Goal: Book appointment/travel/reservation

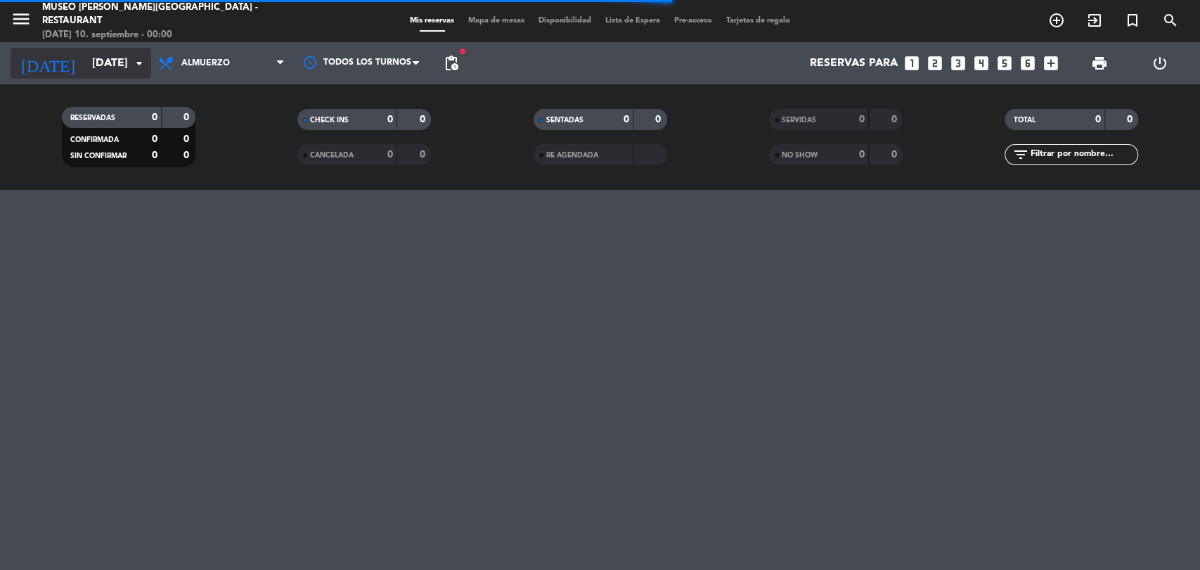
click at [118, 63] on input "[DATE]" at bounding box center [159, 63] width 148 height 27
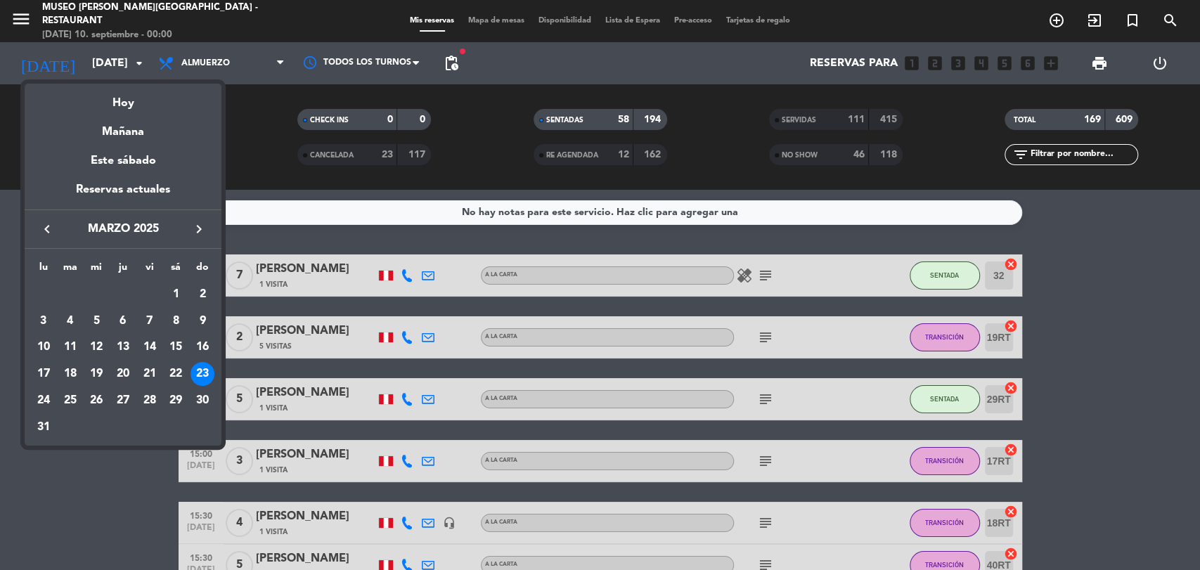
click at [45, 226] on icon "keyboard_arrow_left" at bounding box center [47, 229] width 17 height 17
click at [94, 401] on div "26" at bounding box center [96, 401] width 24 height 24
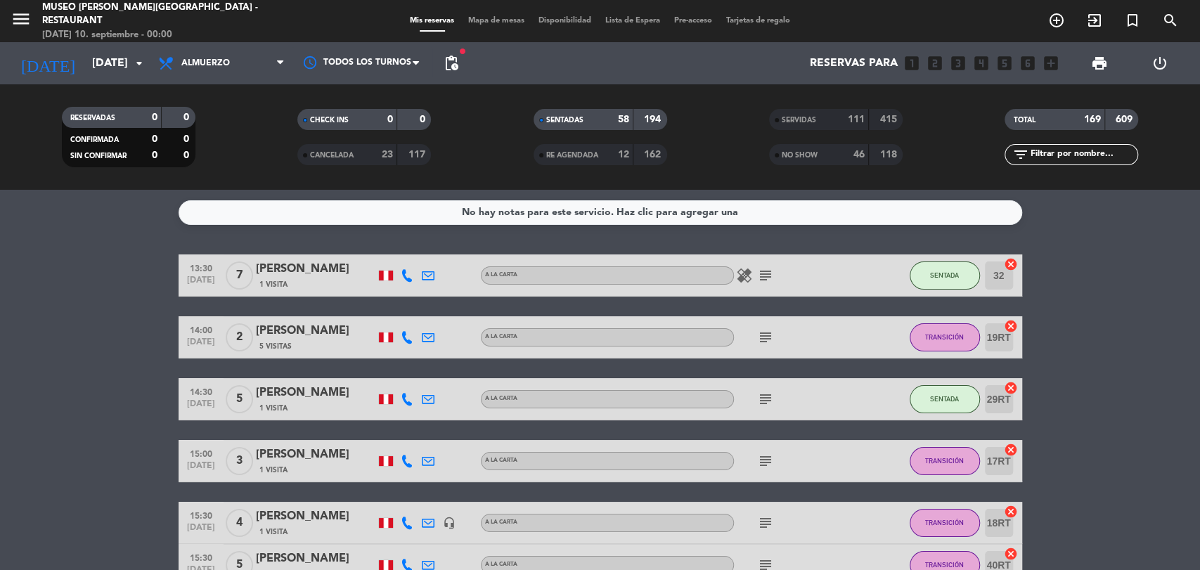
type input "[DATE]"
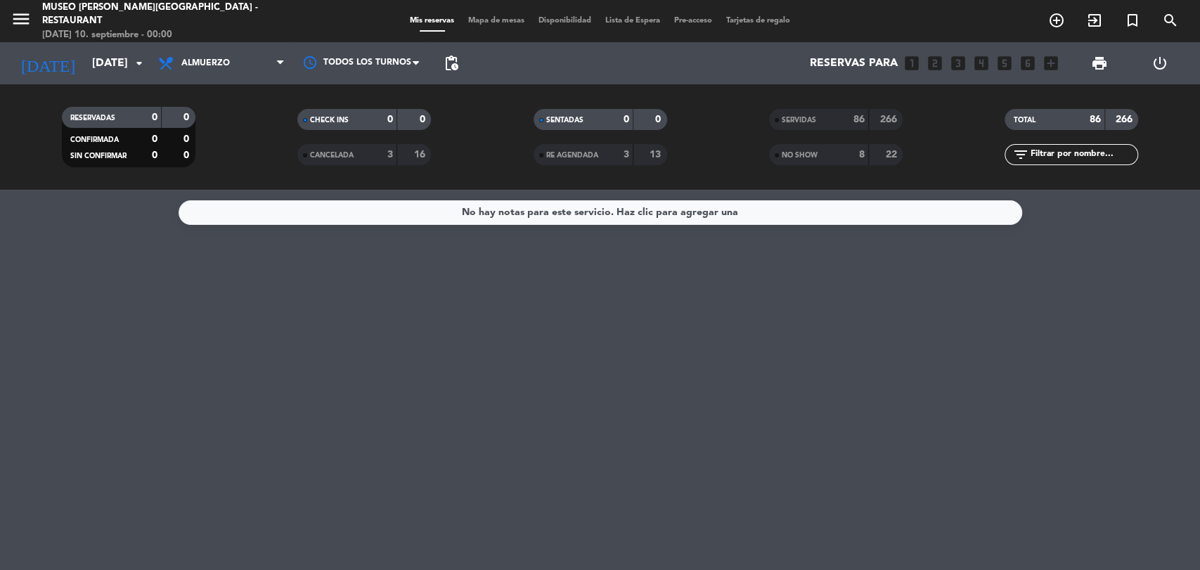
click at [819, 118] on div "SERVIDAS" at bounding box center [804, 120] width 65 height 16
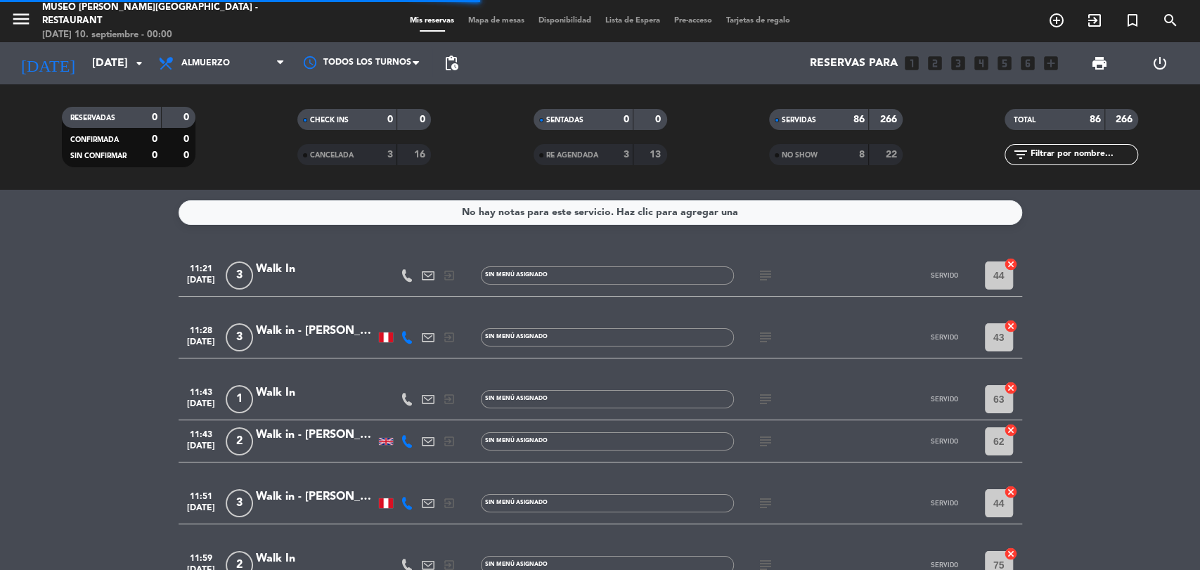
click at [1042, 148] on input "text" at bounding box center [1082, 154] width 109 height 15
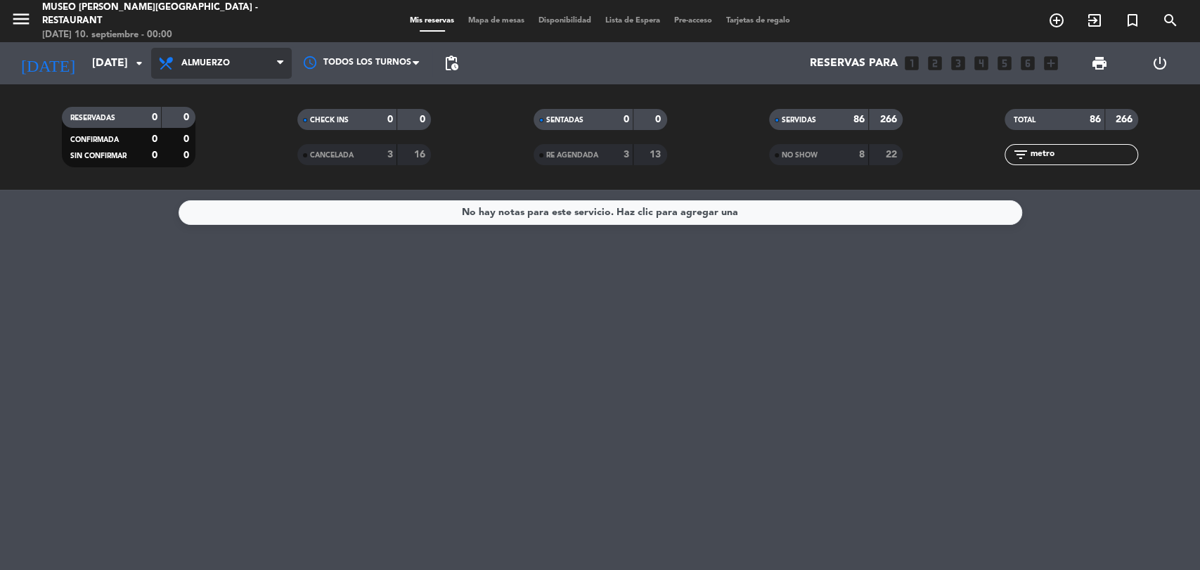
type input "metro"
click at [264, 56] on span "Almuerzo" at bounding box center [221, 63] width 141 height 31
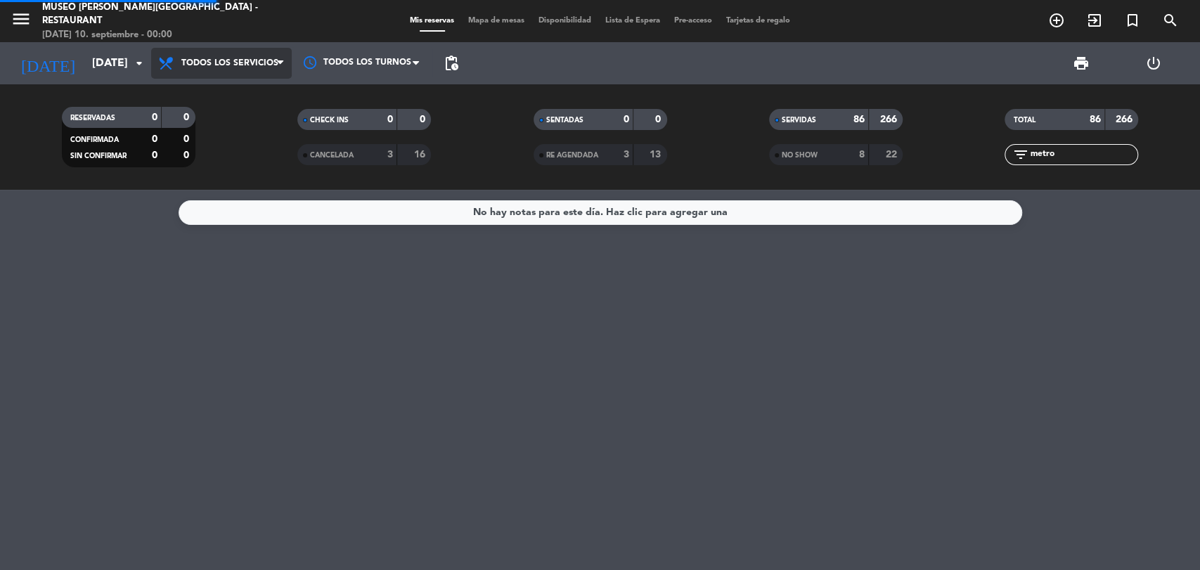
click at [247, 88] on div "menu [GEOGRAPHIC_DATA][PERSON_NAME] - Restaurant [DATE] 10. septiembre - 00:00 …" at bounding box center [600, 95] width 1200 height 190
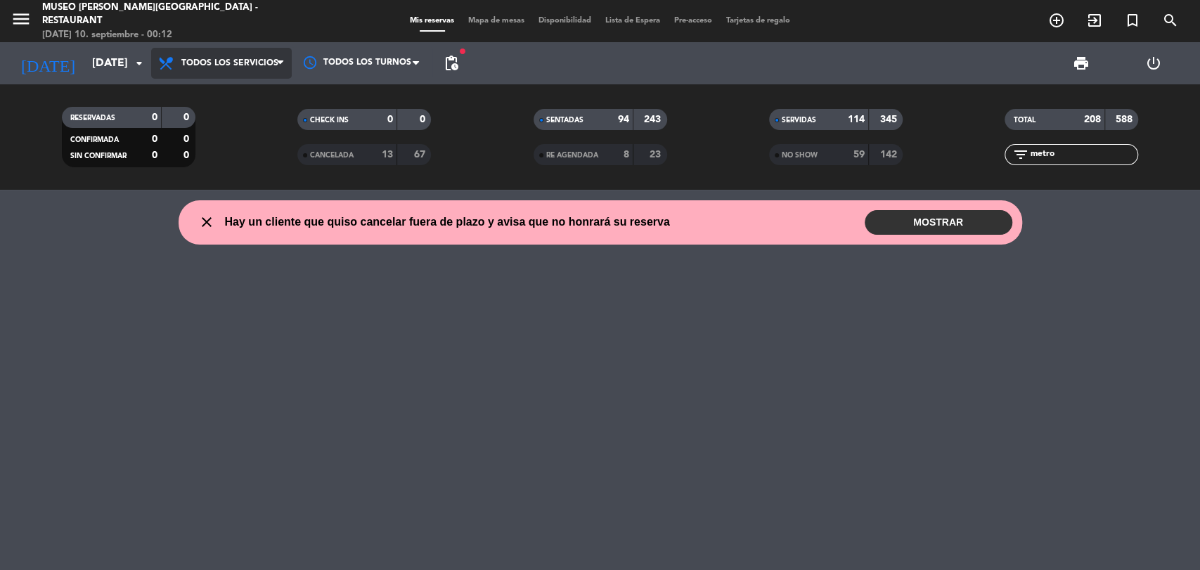
click at [277, 63] on icon at bounding box center [280, 63] width 6 height 11
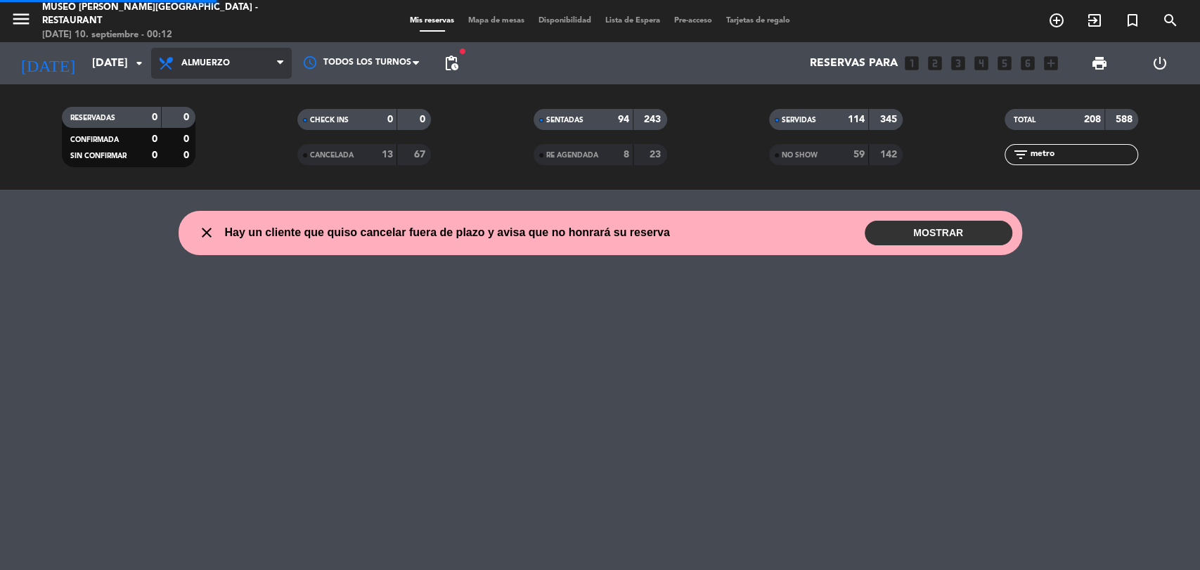
click at [236, 156] on div "menu [GEOGRAPHIC_DATA][PERSON_NAME] - Restaurant [DATE] 10. septiembre - 00:12 …" at bounding box center [600, 95] width 1200 height 190
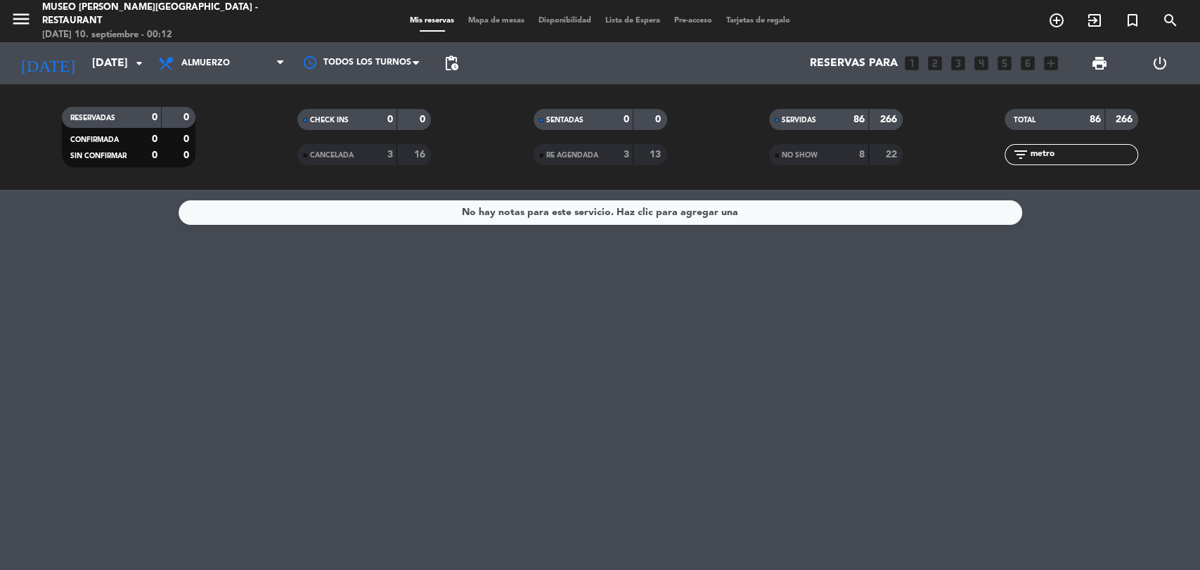
click at [205, 53] on span "Almuerzo" at bounding box center [221, 63] width 141 height 31
click at [202, 188] on div "menu [GEOGRAPHIC_DATA][PERSON_NAME] - Restaurant [DATE] 10. septiembre - 00:12 …" at bounding box center [600, 95] width 1200 height 190
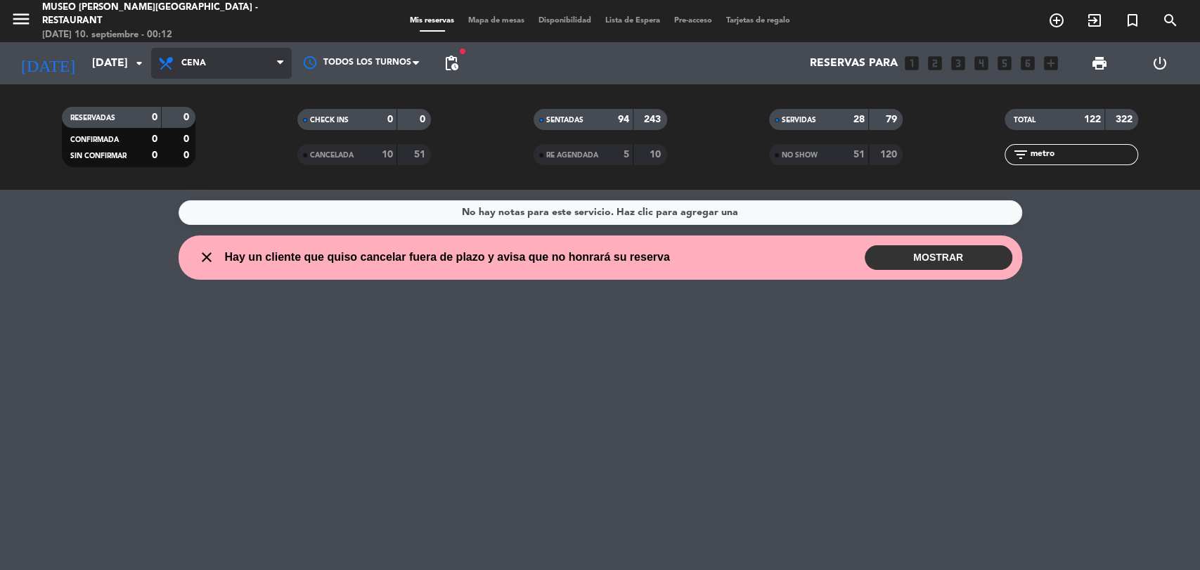
click at [232, 65] on span "Cena" at bounding box center [221, 63] width 141 height 31
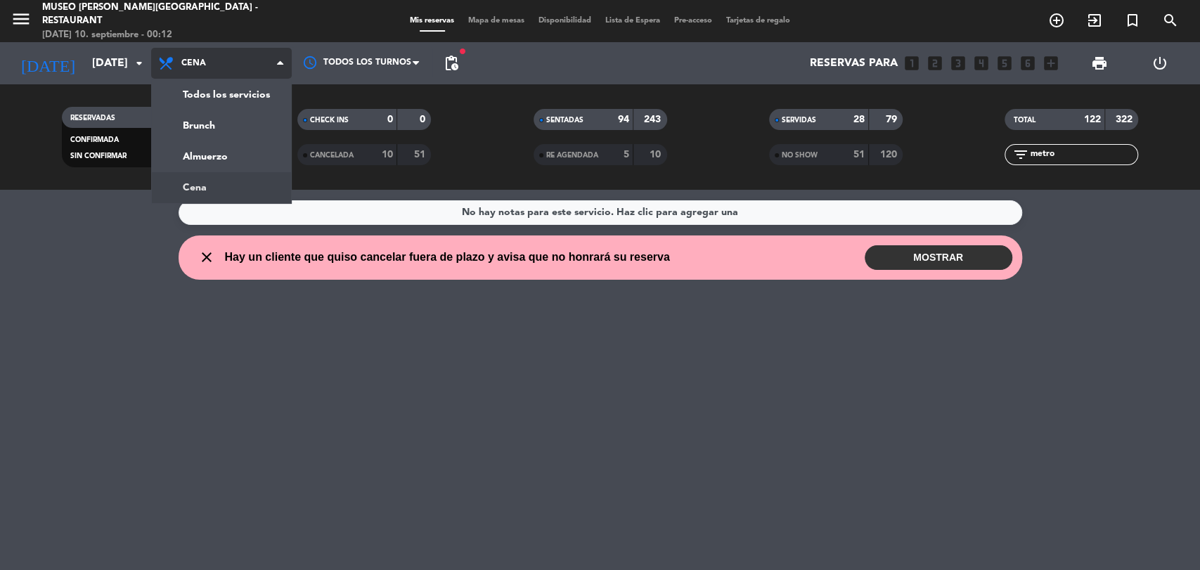
click at [232, 65] on span "Cena" at bounding box center [221, 63] width 141 height 31
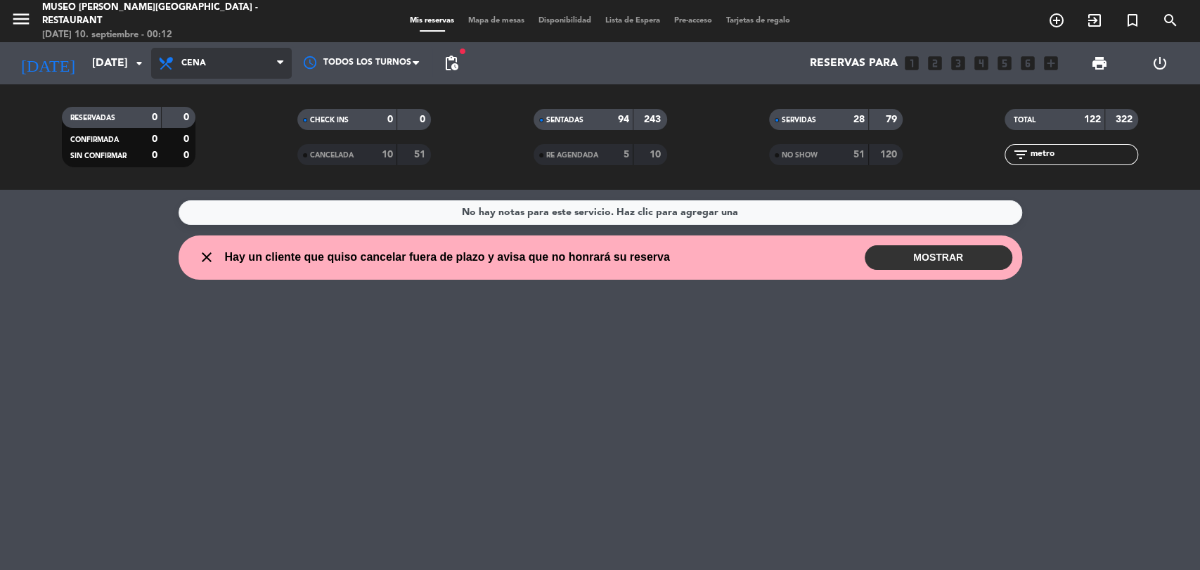
click at [235, 70] on span "Cena" at bounding box center [221, 63] width 141 height 31
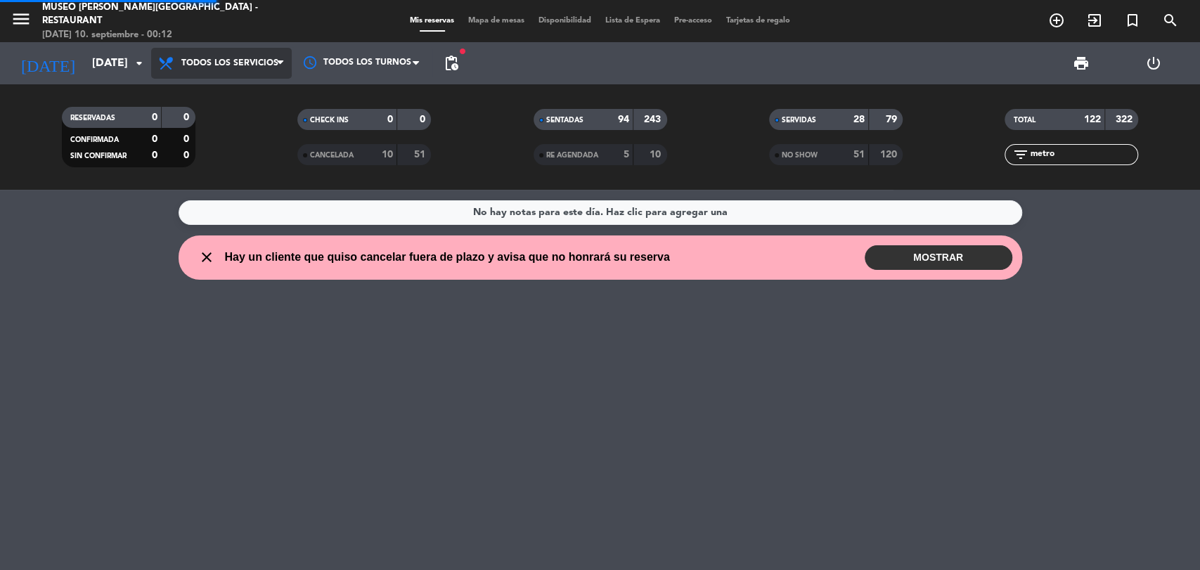
click at [227, 99] on div "menu [GEOGRAPHIC_DATA][PERSON_NAME] - Restaurant [DATE] 10. septiembre - 00:12 …" at bounding box center [600, 95] width 1200 height 190
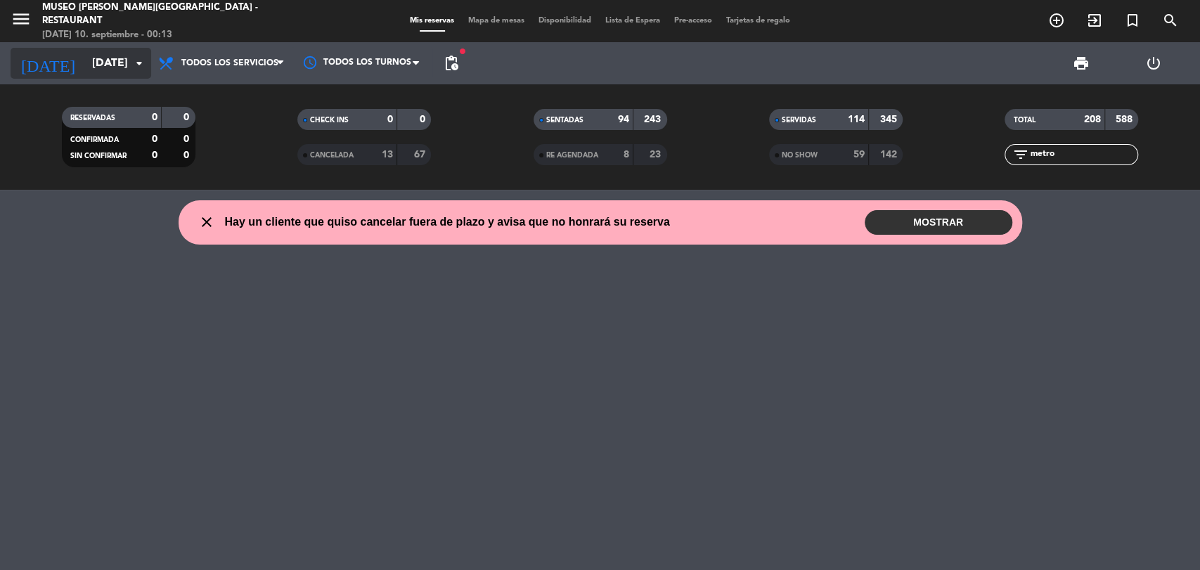
click at [118, 58] on input "[DATE]" at bounding box center [159, 63] width 148 height 27
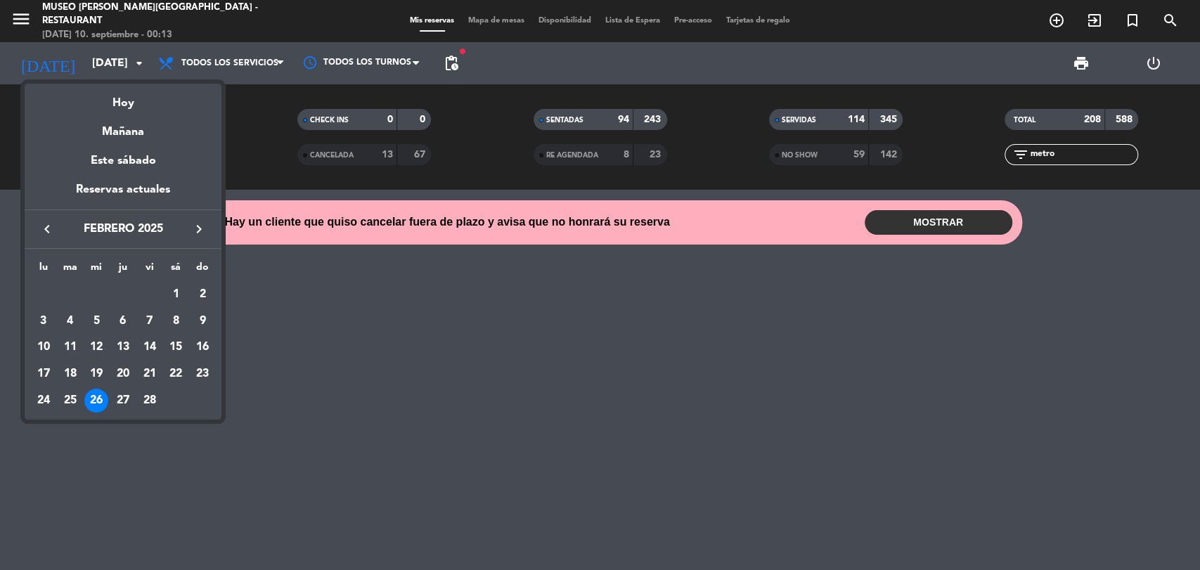
click at [204, 232] on icon "keyboard_arrow_right" at bounding box center [198, 229] width 17 height 17
click at [98, 396] on div "26" at bounding box center [96, 401] width 24 height 24
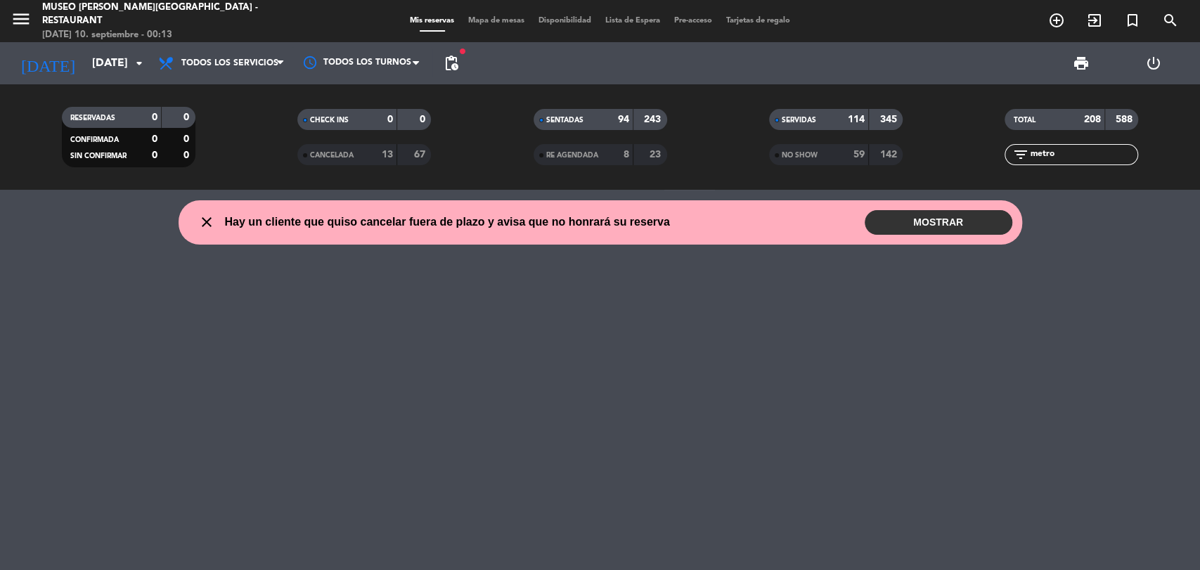
type input "[DATE]"
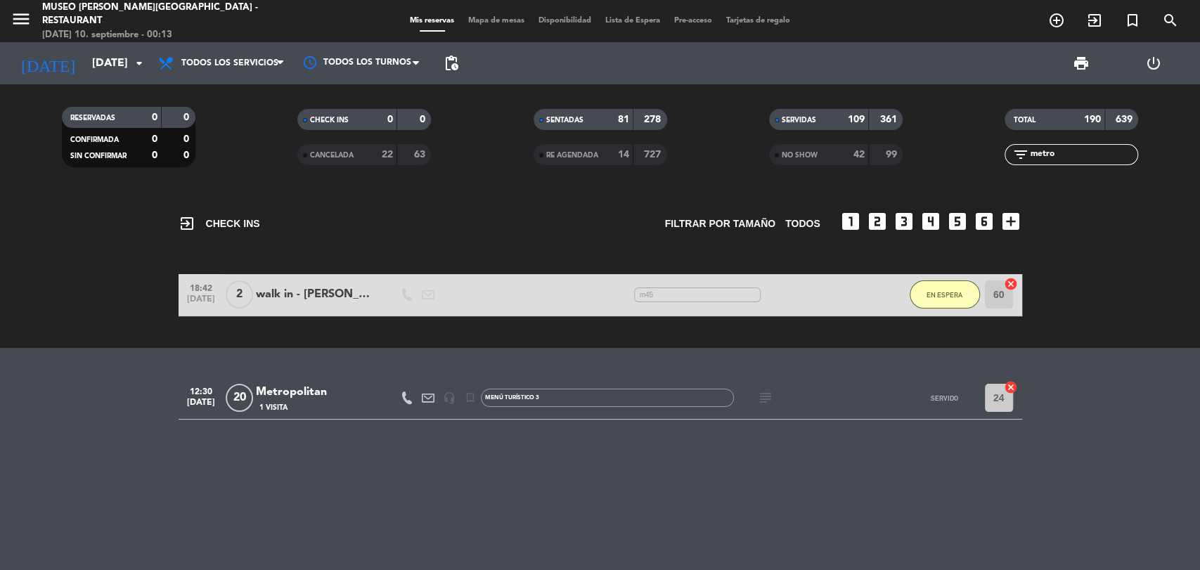
click at [316, 394] on div "Metropolitan" at bounding box center [315, 392] width 119 height 18
